Goal: Information Seeking & Learning: Find specific page/section

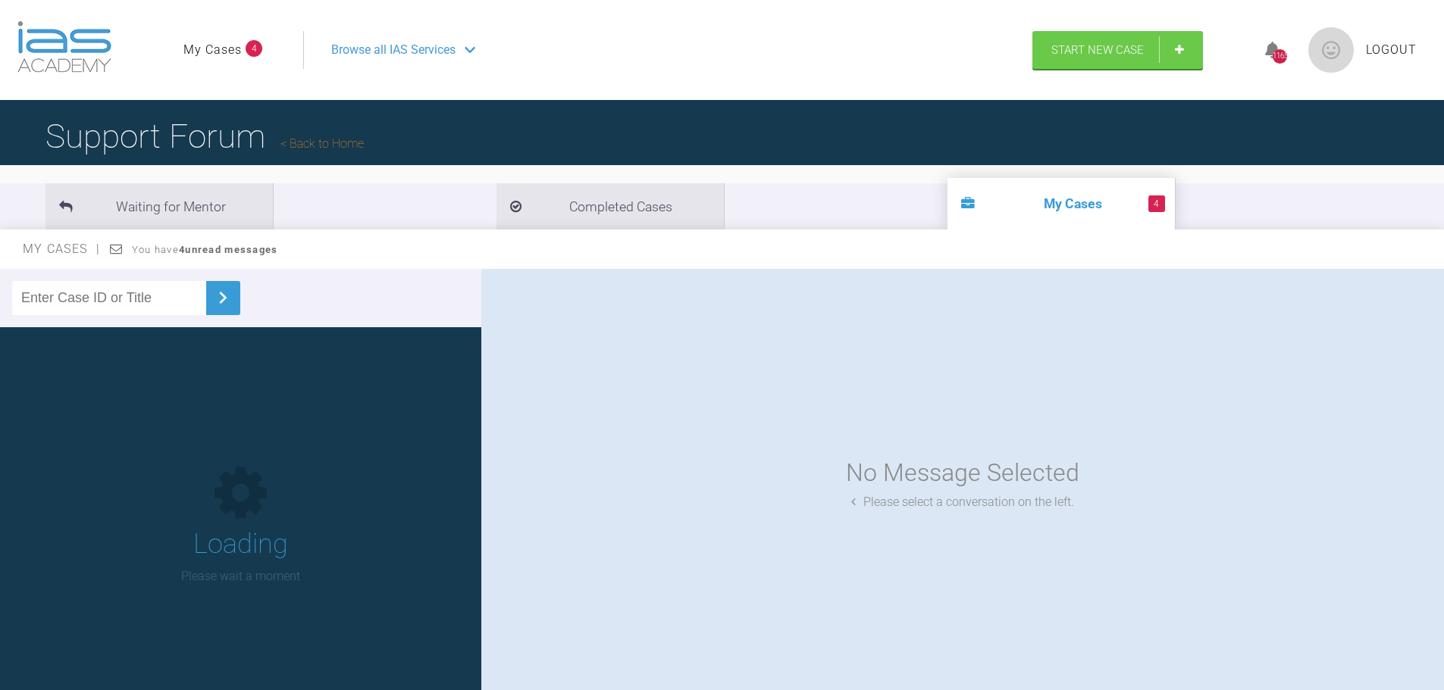
click at [88, 312] on input "text" at bounding box center [109, 298] width 194 height 34
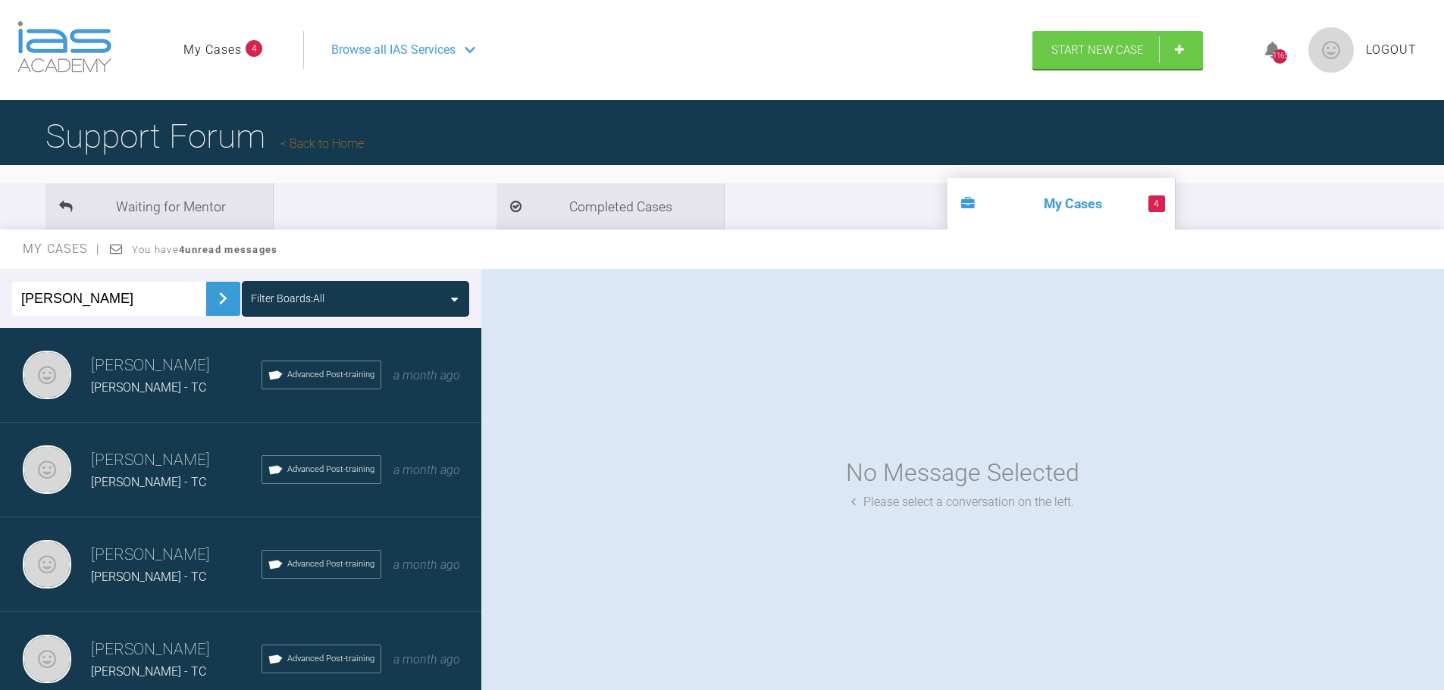
type input "coman"
click at [302, 286] on div "Filter Boards: All" at bounding box center [355, 298] width 227 height 35
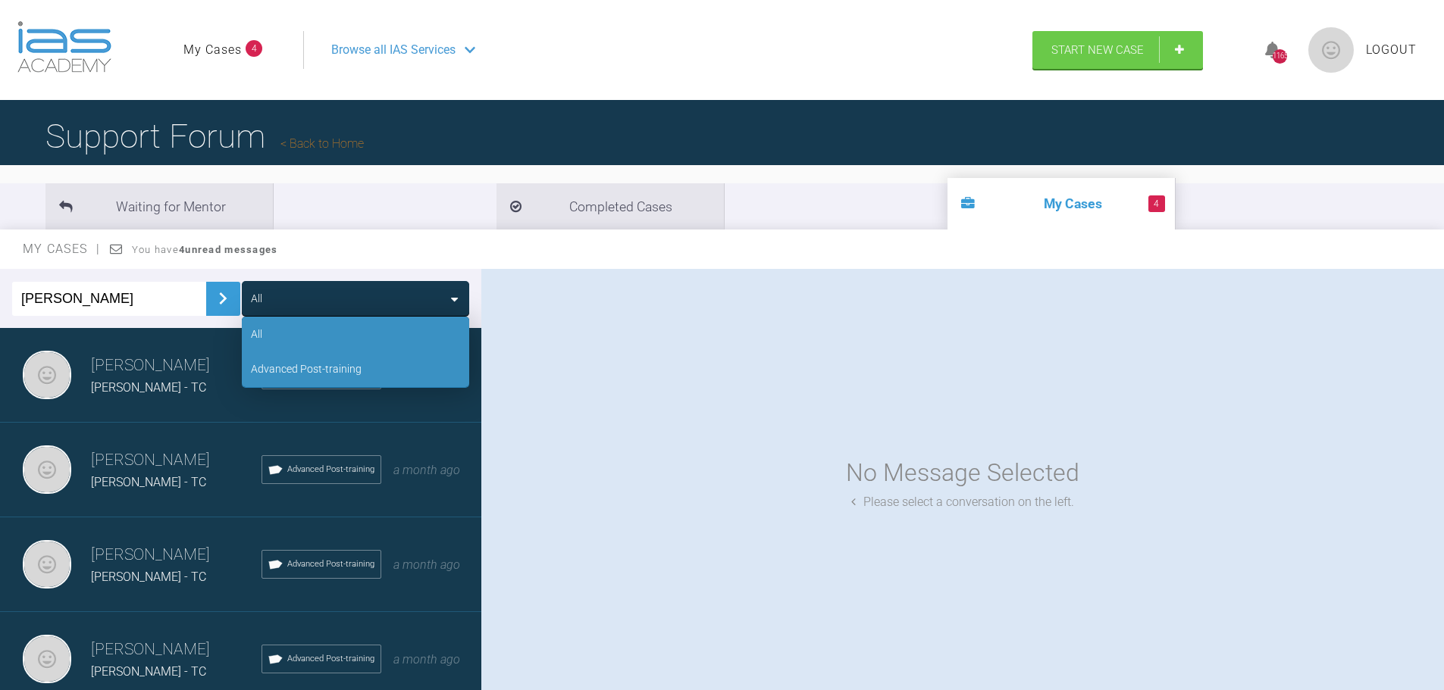
click at [290, 363] on div "Advanced Post-training" at bounding box center [306, 369] width 111 height 17
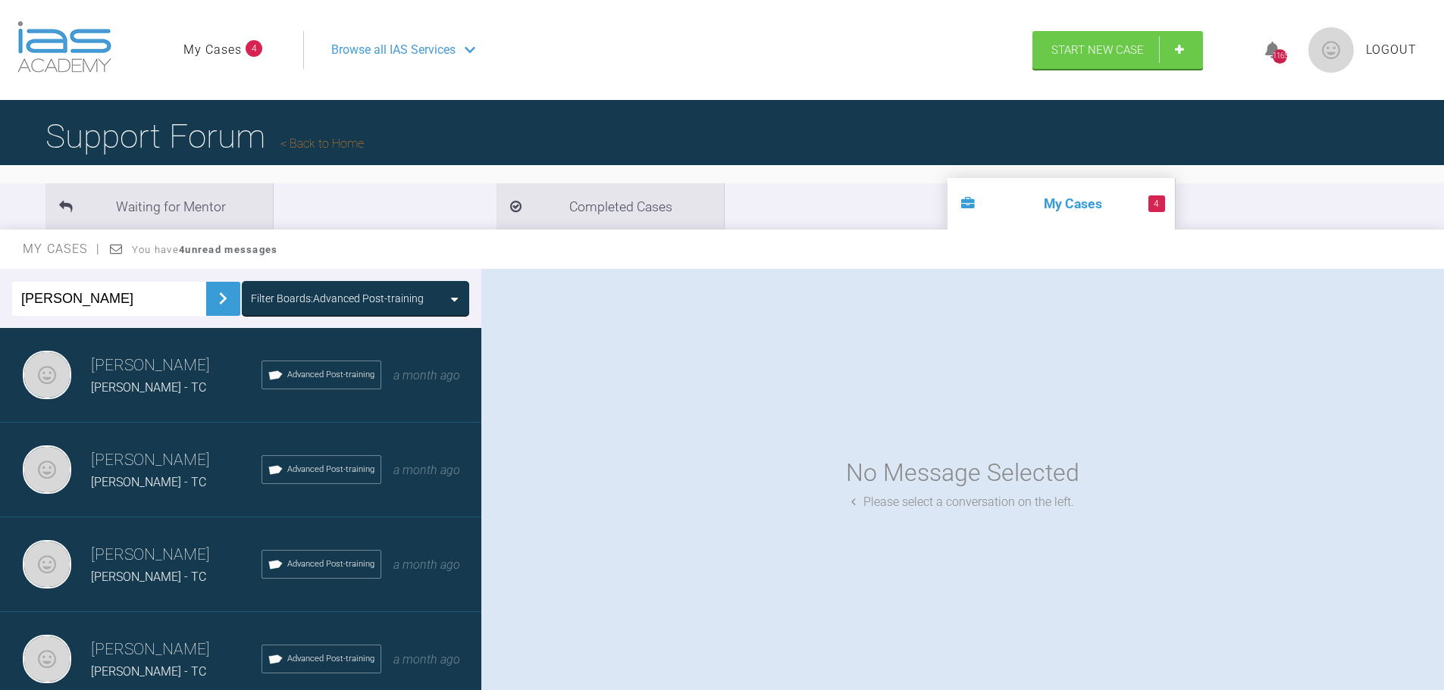
click at [212, 296] on img at bounding box center [223, 298] width 24 height 24
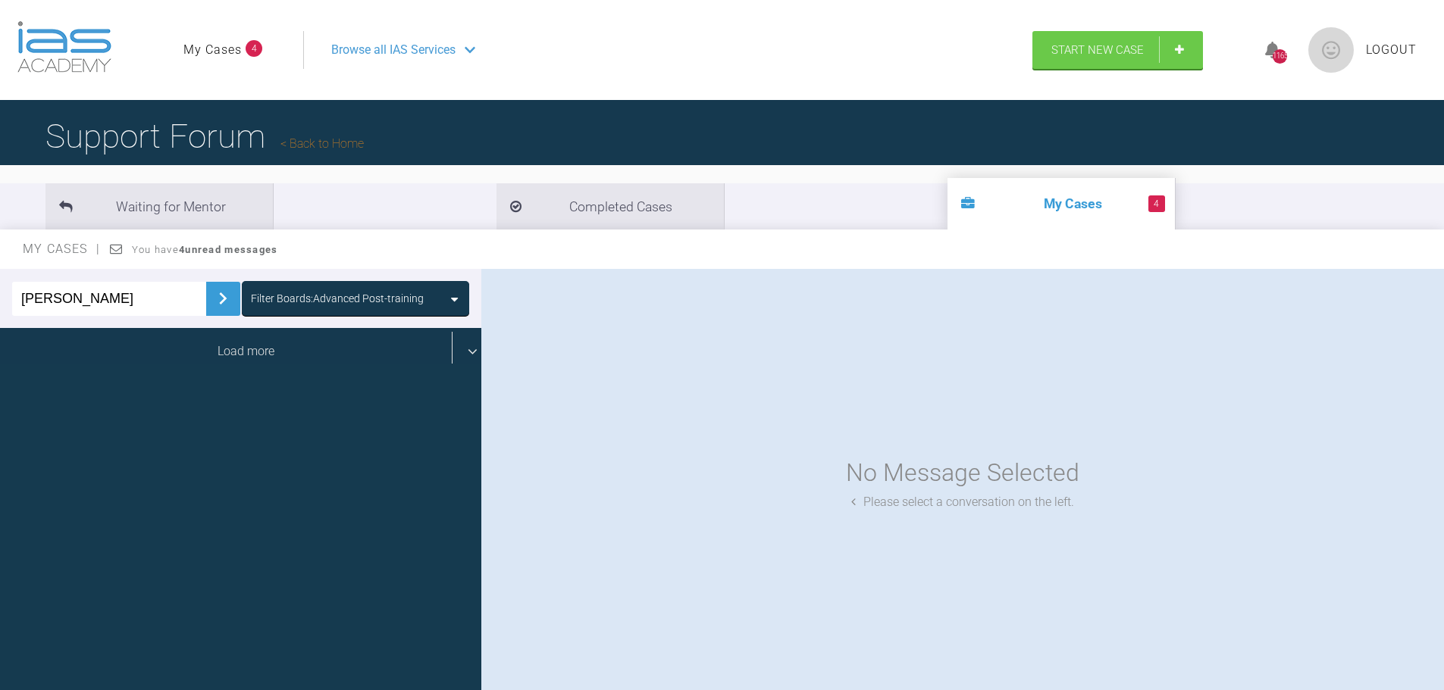
click at [214, 346] on div "Load more" at bounding box center [246, 351] width 493 height 47
drag, startPoint x: 199, startPoint y: 358, endPoint x: 196, endPoint y: 404, distance: 46.3
click at [199, 357] on div "Load more" at bounding box center [246, 351] width 493 height 47
click at [184, 367] on div "Load more" at bounding box center [246, 351] width 493 height 47
click at [199, 362] on div "Load more" at bounding box center [246, 351] width 493 height 47
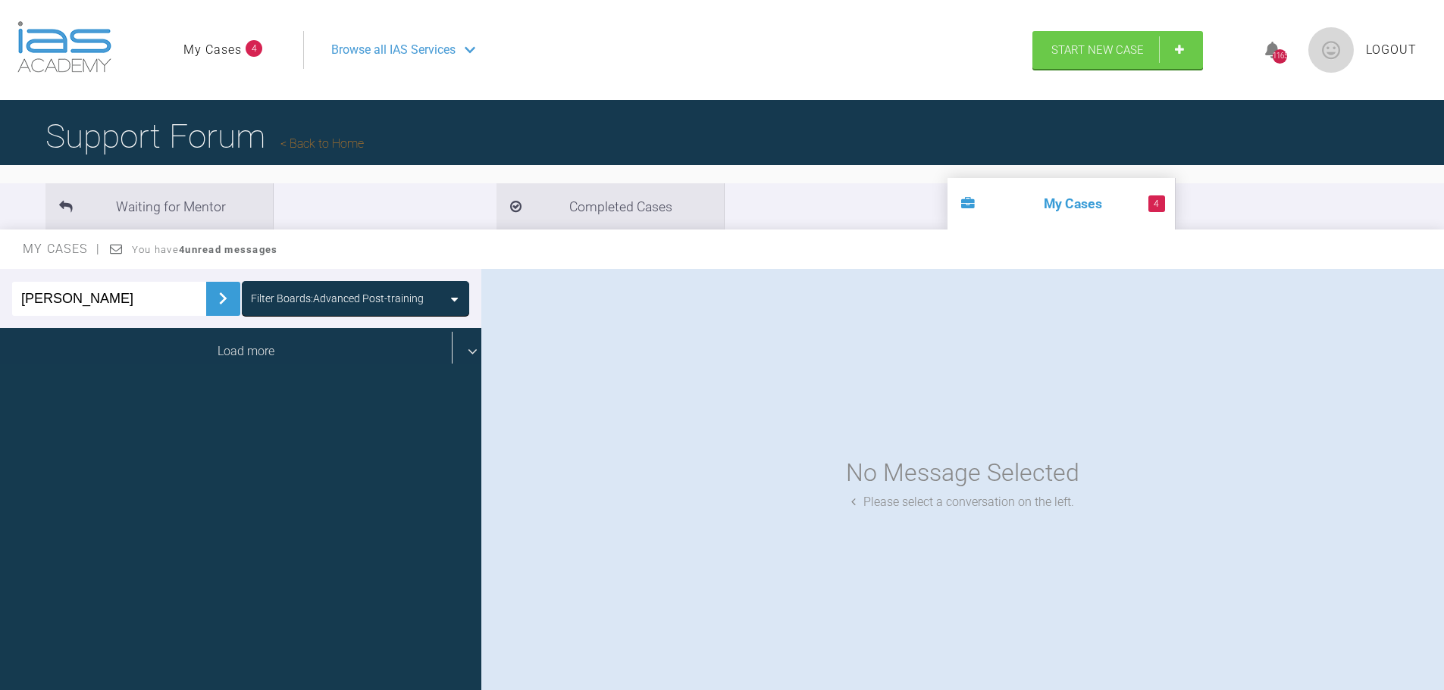
click at [275, 350] on div "Load more" at bounding box center [246, 351] width 493 height 47
click at [224, 344] on div "Load more" at bounding box center [246, 351] width 493 height 47
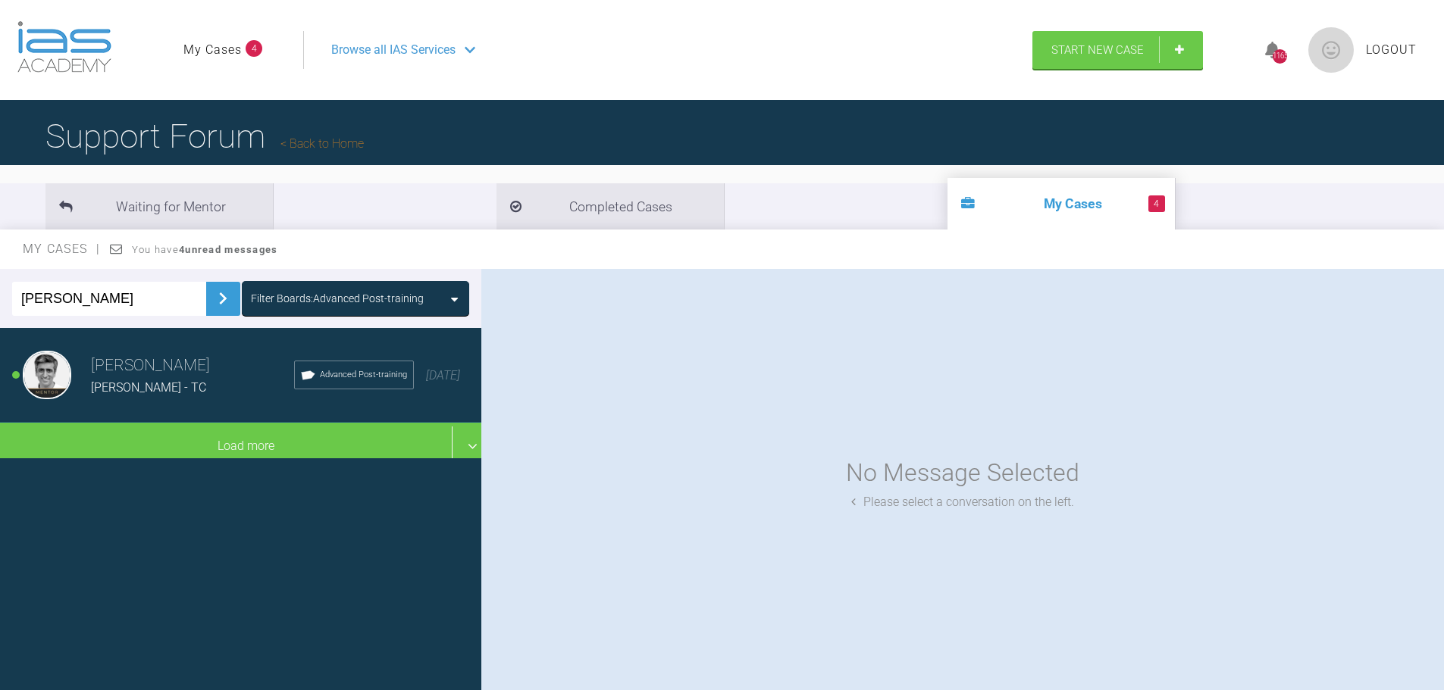
click at [161, 364] on h3 "Asif Chatoo" at bounding box center [192, 366] width 203 height 26
